Goal: Navigation & Orientation: Find specific page/section

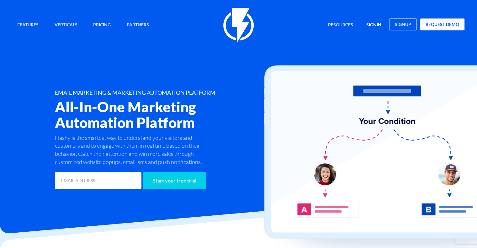
click at [377, 24] on link "signin" at bounding box center [374, 25] width 24 height 13
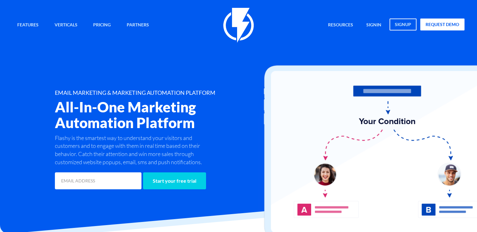
scroll to position [1, 0]
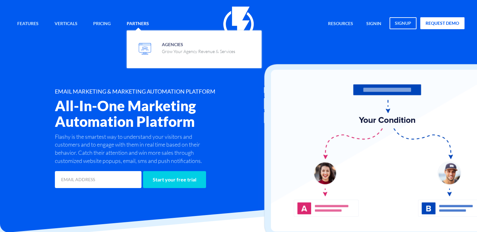
click at [143, 21] on link "Partners" at bounding box center [138, 23] width 32 height 13
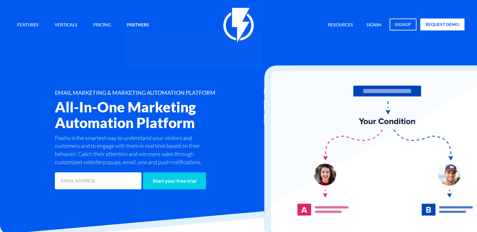
click at [152, 49] on span at bounding box center [145, 50] width 18 height 18
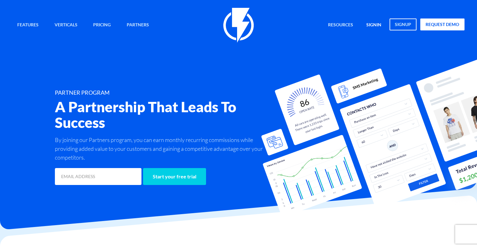
click at [373, 25] on link "signin" at bounding box center [374, 25] width 24 height 13
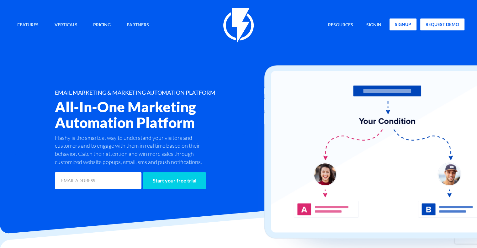
click at [400, 23] on link "signup" at bounding box center [403, 25] width 27 height 12
